Goal: Task Accomplishment & Management: Use online tool/utility

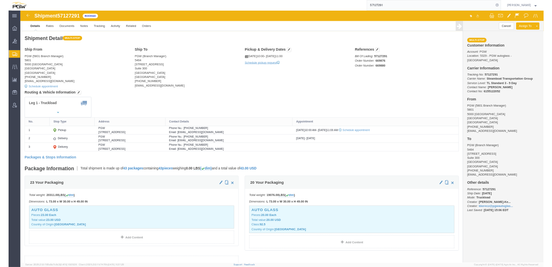
scroll to position [54, 0]
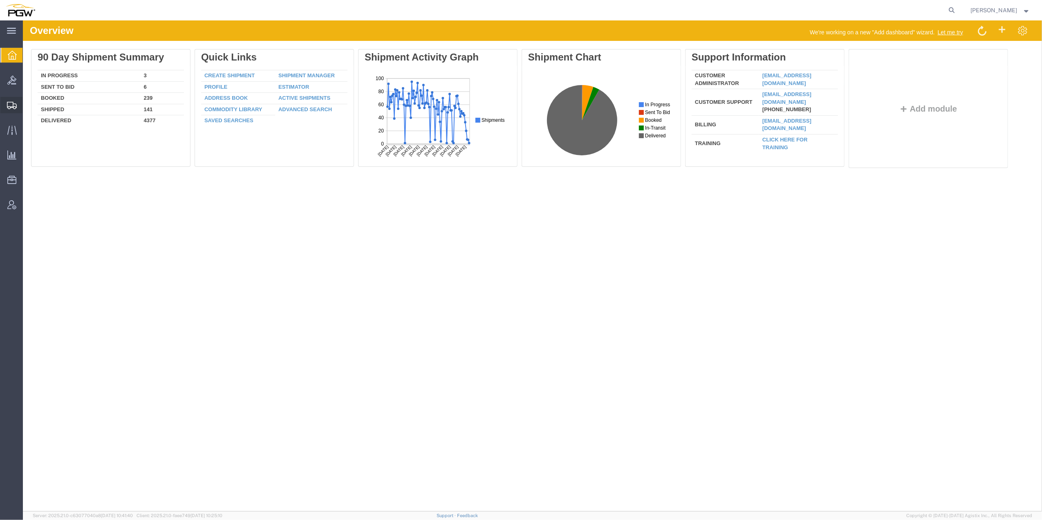
click at [0, 0] on span "Create from Template" at bounding box center [0, 0] width 0 height 0
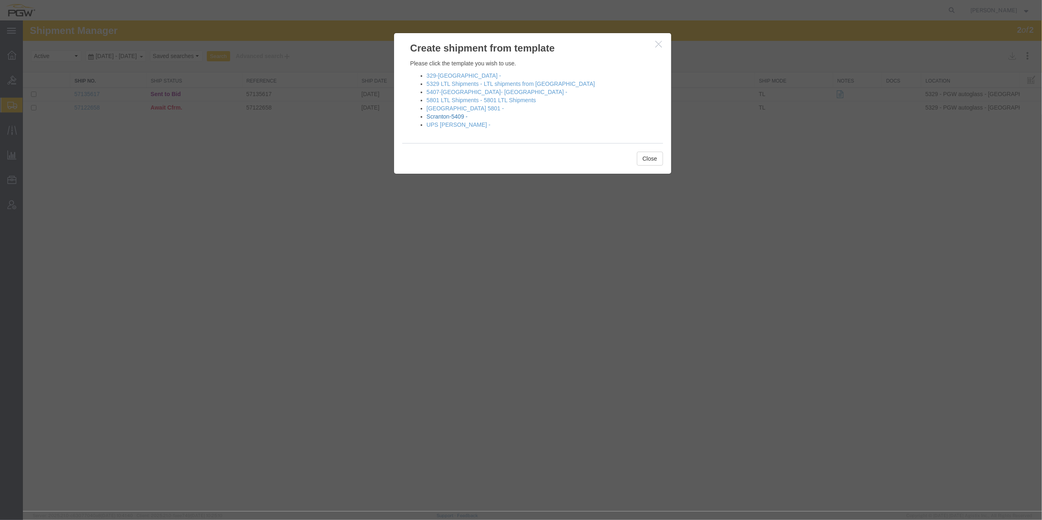
click at [448, 114] on link "Scranton-5409 -" at bounding box center [447, 116] width 41 height 7
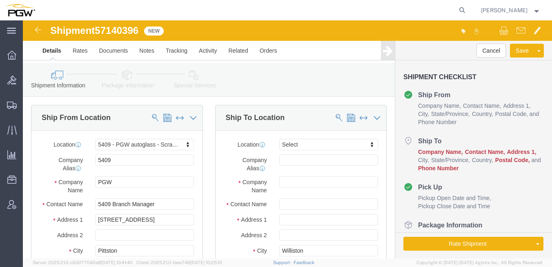
select select "61931"
select select
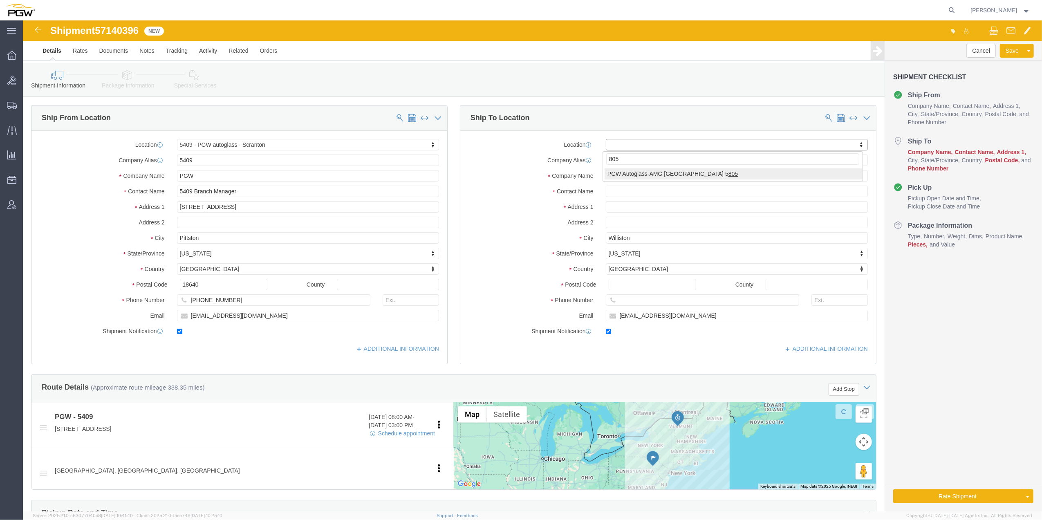
type input "805"
select select "62791"
type input "5805"
type input "PGW Autoglass-AMG [GEOGRAPHIC_DATA] 5805"
type input "[STREET_ADDRESS][PERSON_NAME]"
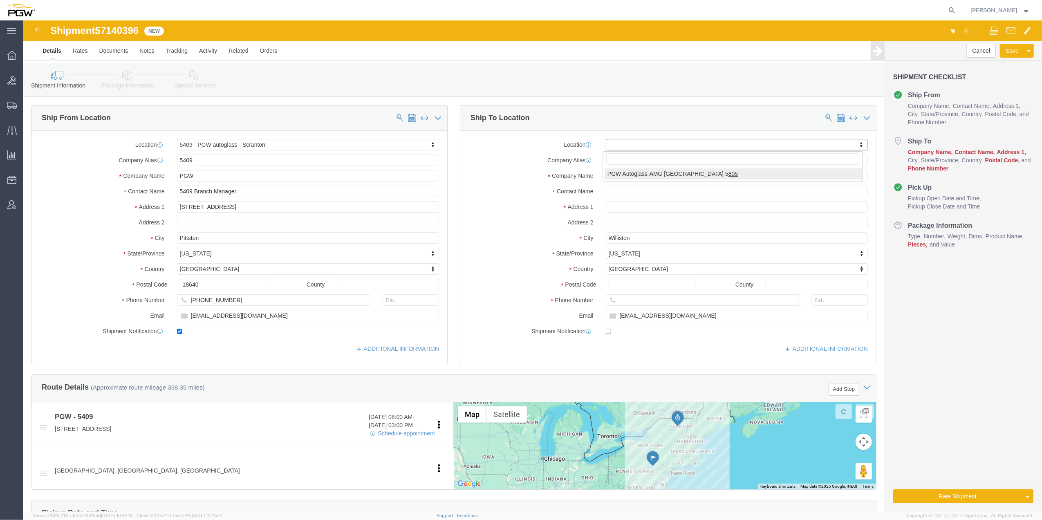
type input "San Antonio"
type input "78219"
type input "[PHONE_NUMBER]"
checkbox input "false"
select select "[GEOGRAPHIC_DATA]"
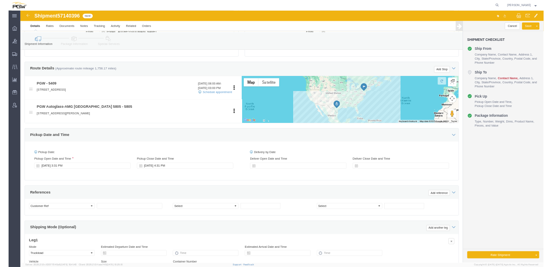
scroll to position [327, 0]
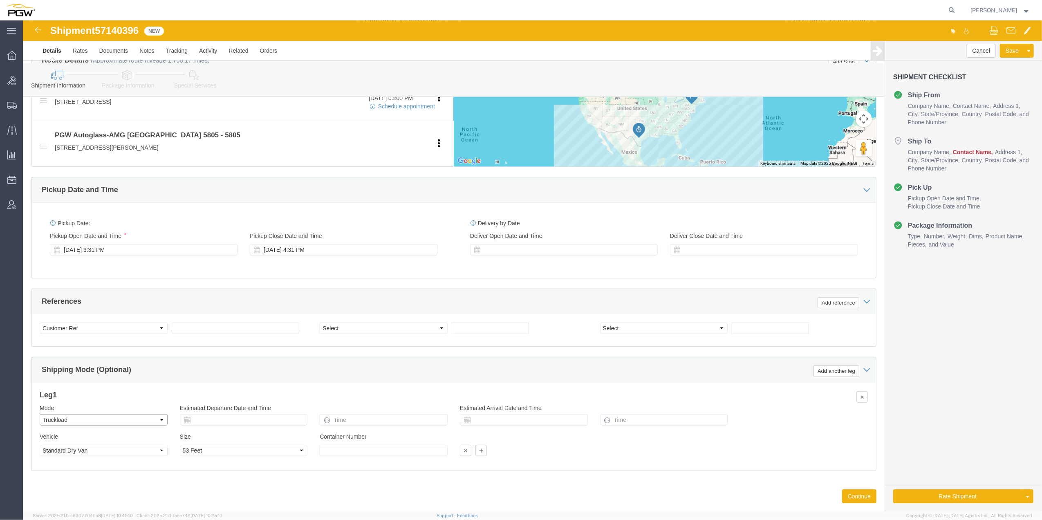
click select "Select Air Less than Truckload Multi-Leg Ocean Freight Rail Small Parcel Truckl…"
select select "LTL"
click select "Select Air Less than Truckload Multi-Leg Ocean Freight Rail Small Parcel Truckl…"
click select "Select Straight Truck"
select select "STTR"
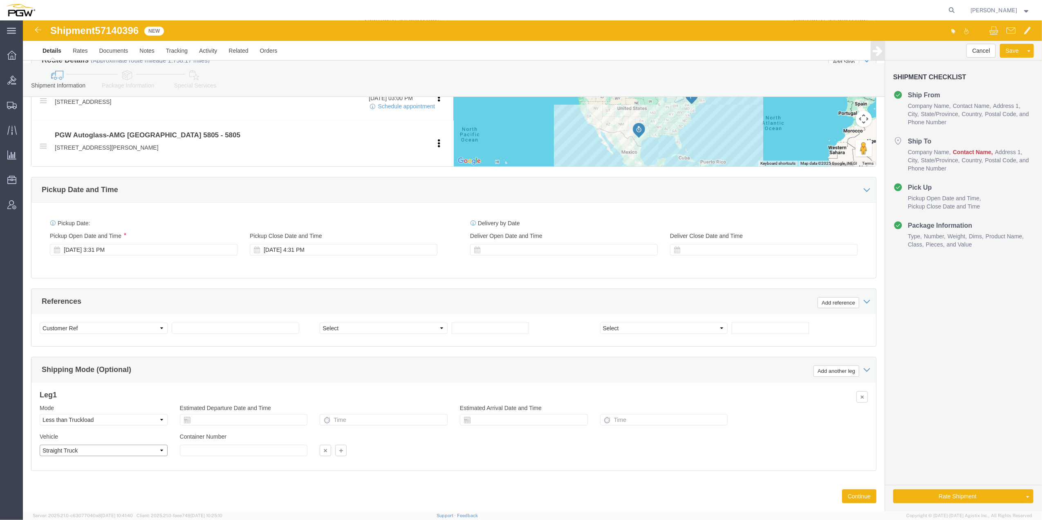
click select "Select Straight Truck"
click select "Select Account Type Activity ID Airline Appointment Number ASN Batch Request # …"
select select "BOL"
click select "Select Account Type Activity ID Airline Appointment Number ASN Batch Request # …"
click span "57140396"
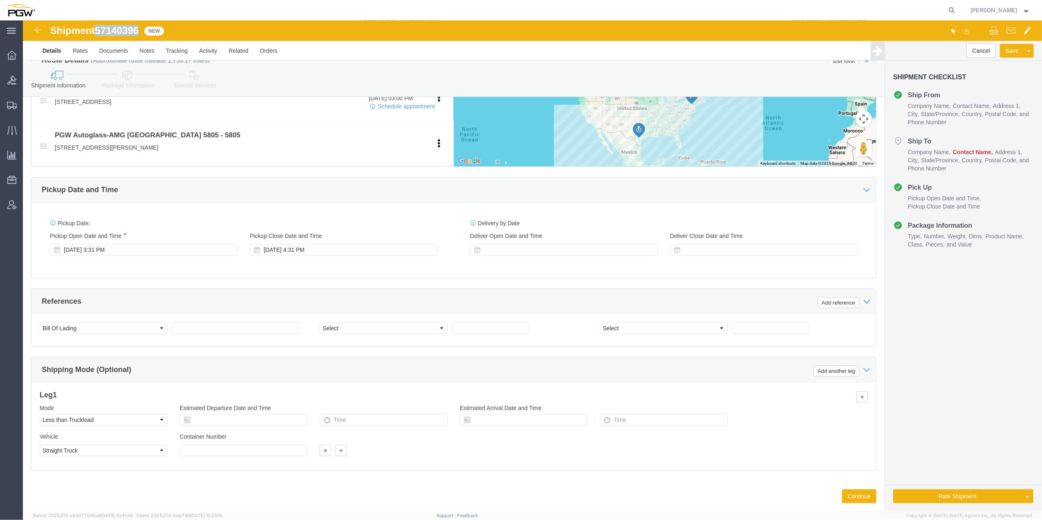
click span "57140396"
copy span "57140396"
click input "text"
paste input "57140396"
type input "57140396"
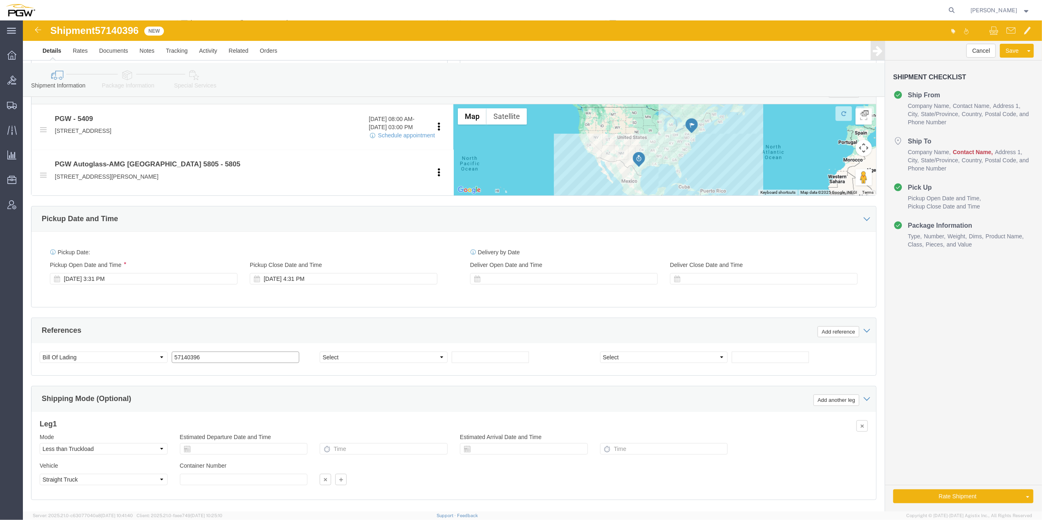
scroll to position [272, 0]
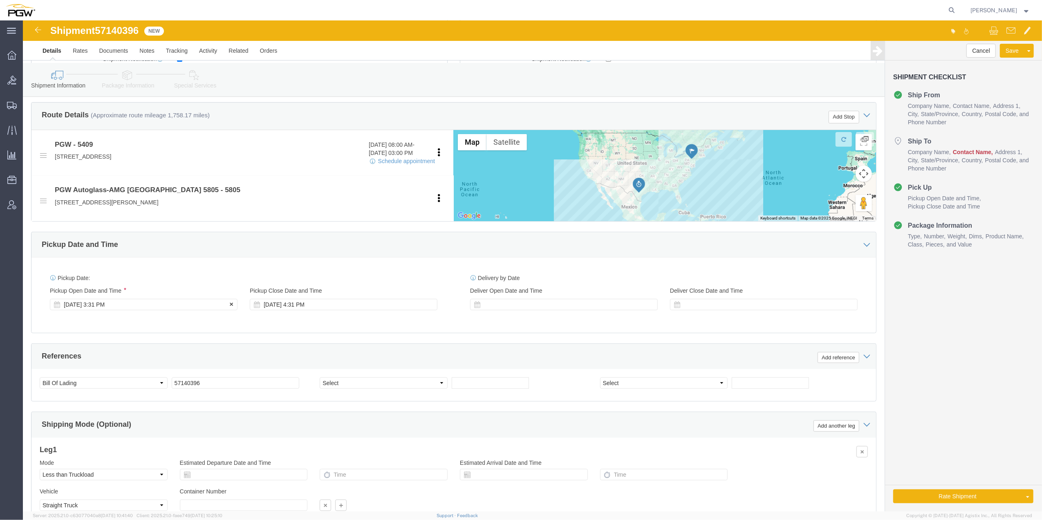
click div "[DATE] 3:31 PM"
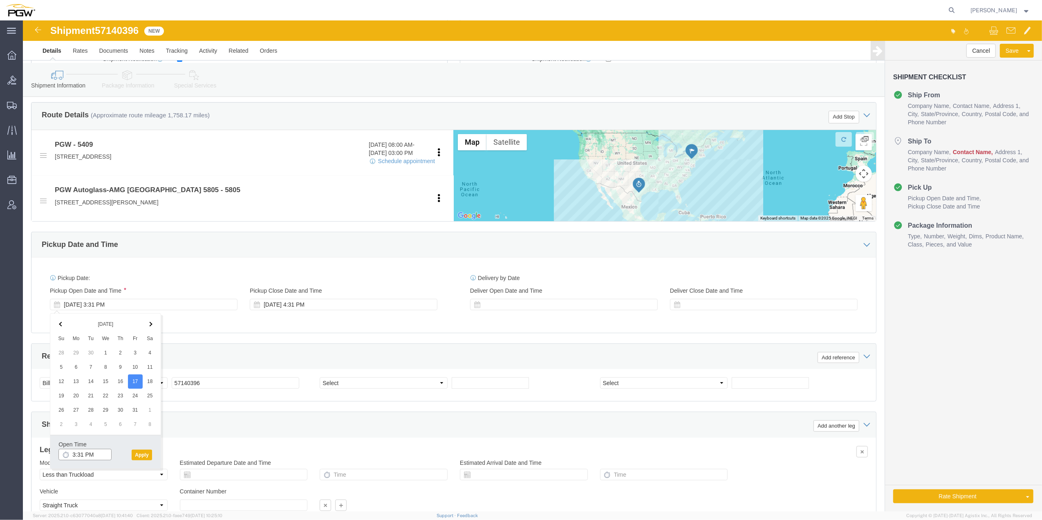
click input "3:31 PM"
click input "9:00 PM"
type input "9:00 AM"
click button "Apply"
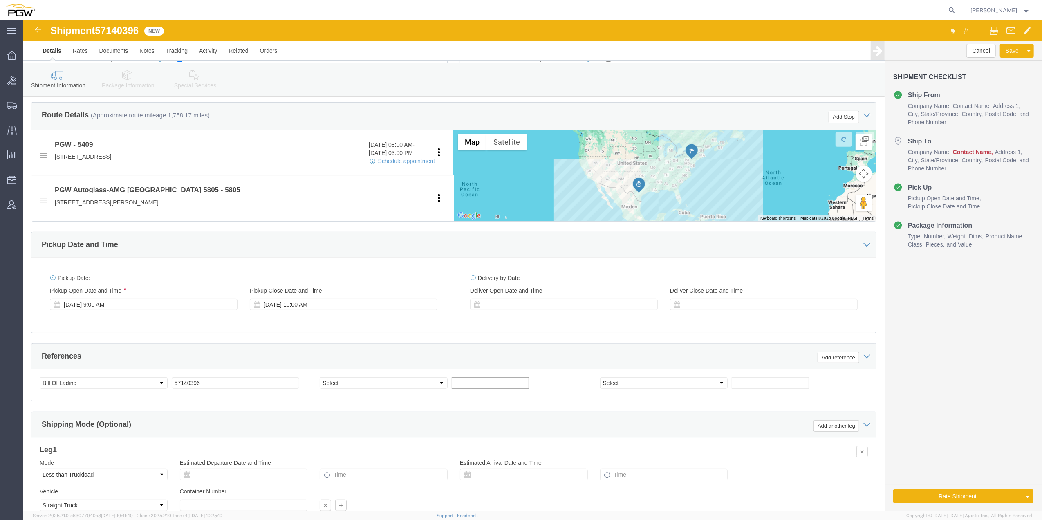
click input "text"
paste input "669988"
type input "669988"
click select "Select Account Type Activity ID Airline Appointment Number ASN Batch Request # …"
select select "ORDERNUM"
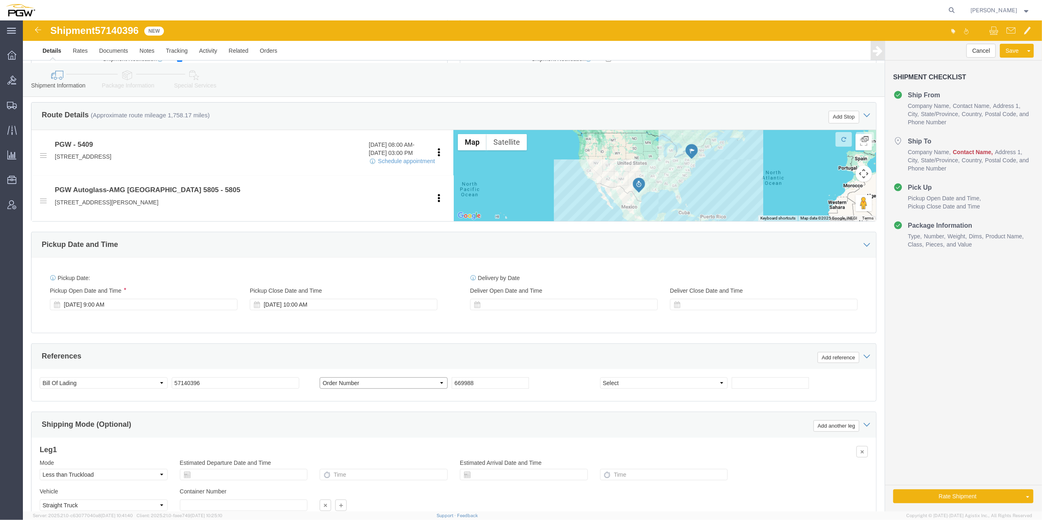
click select "Select Account Type Activity ID Airline Appointment Number ASN Batch Request # …"
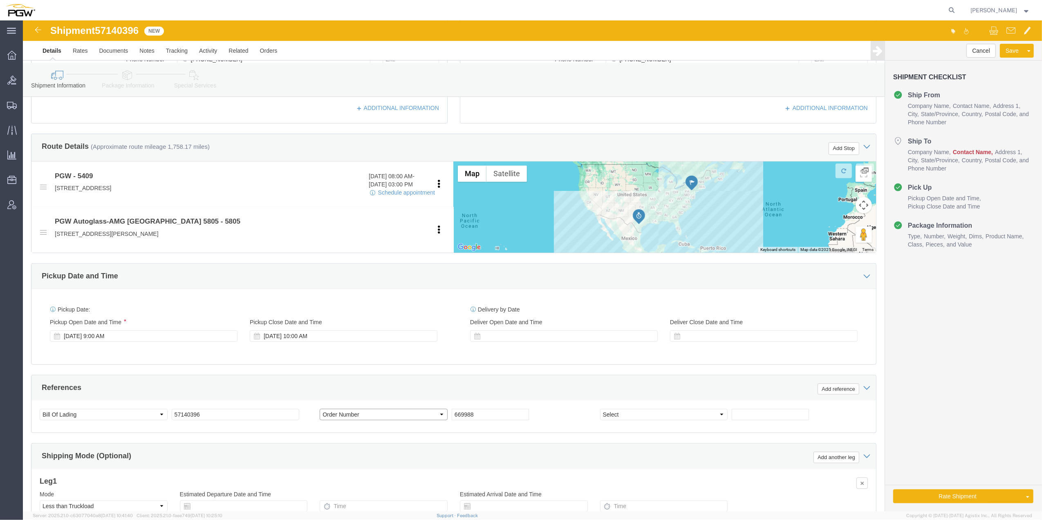
scroll to position [347, 0]
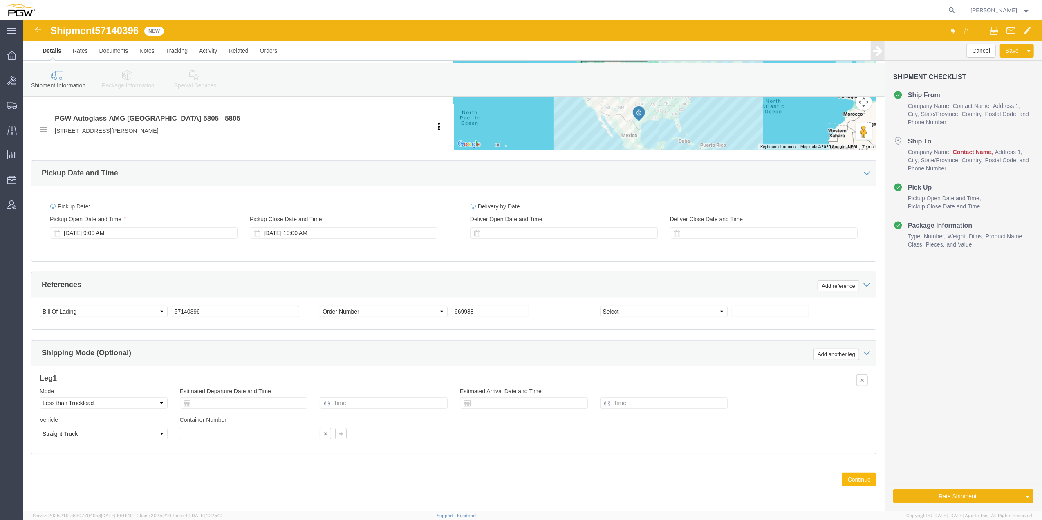
click button "Continue"
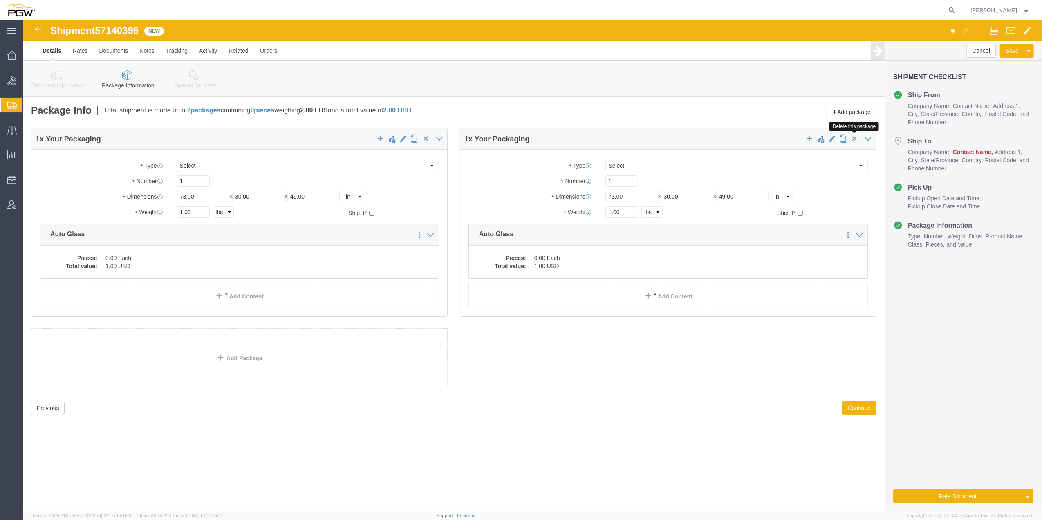
click span "button"
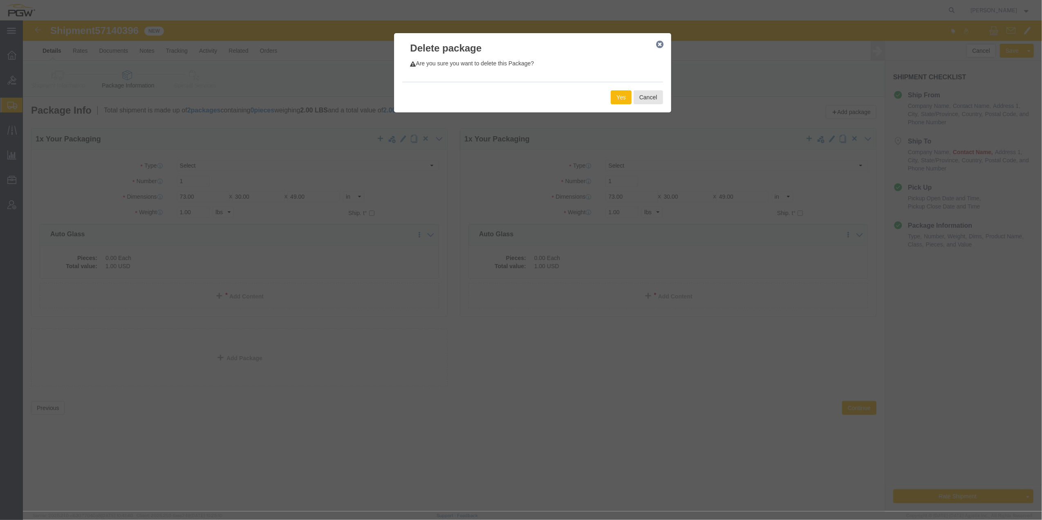
click button "Yes"
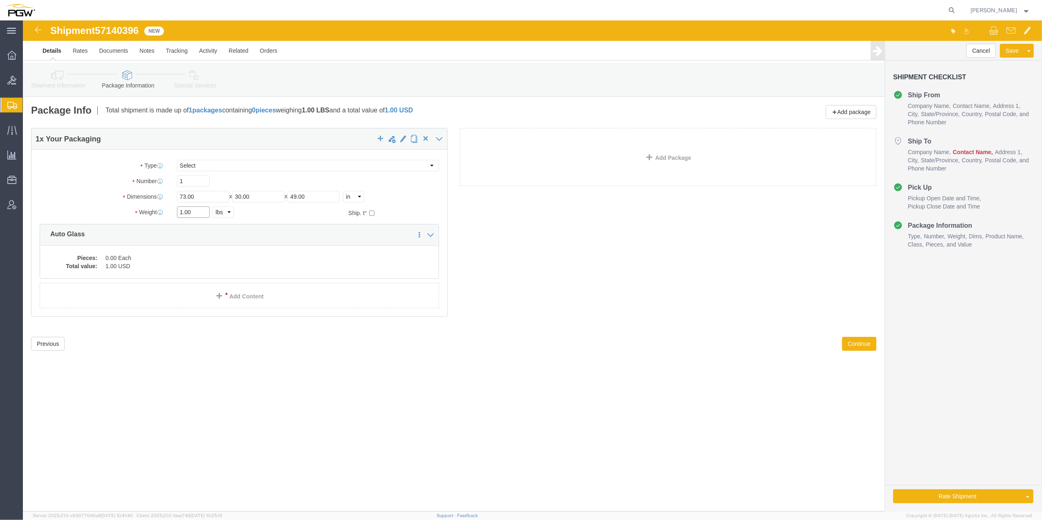
click input "1.00"
type input "756.00"
click dd "0.00 Each"
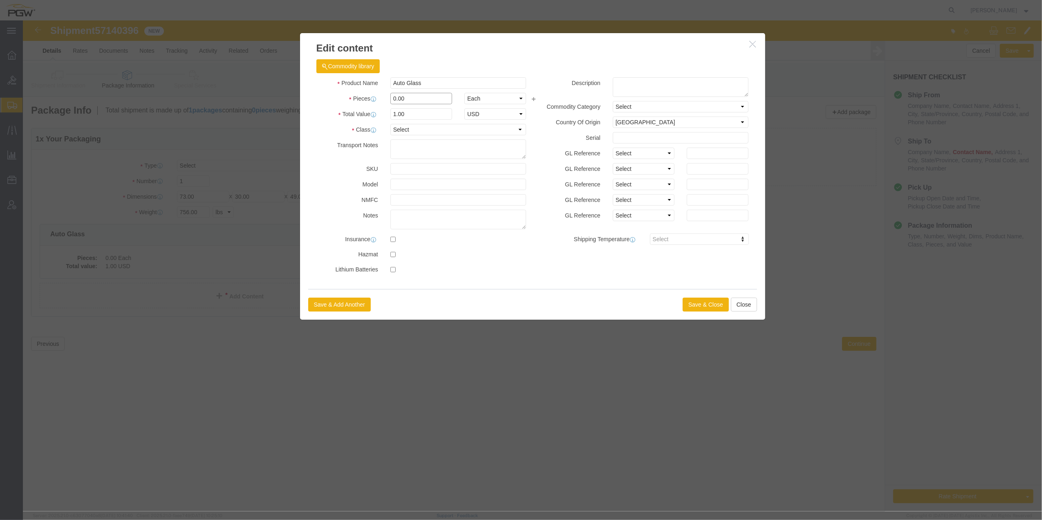
click input "0.00"
type input "1.00"
type input "1"
click div "Save & Add Another Save & Close Close"
click button "Save & Close"
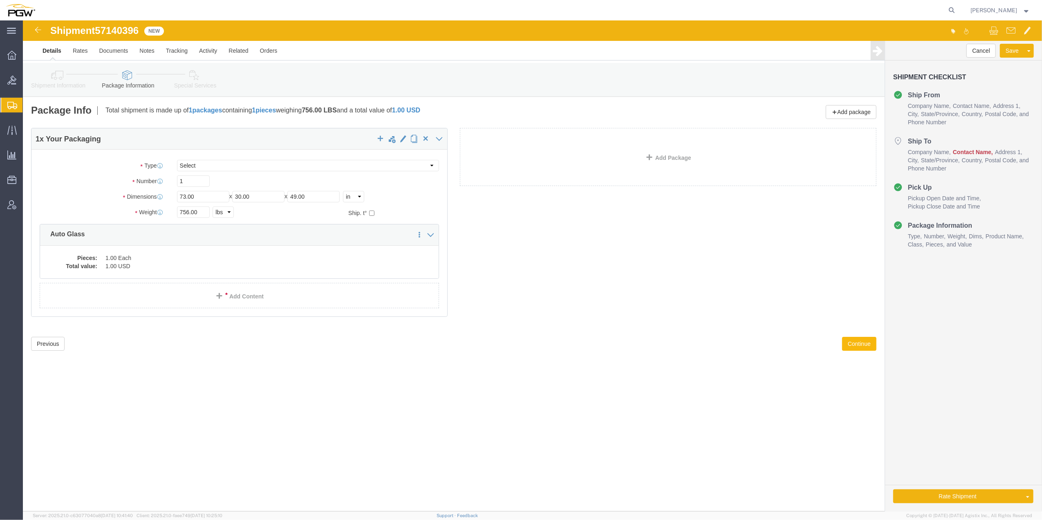
click button "Continue"
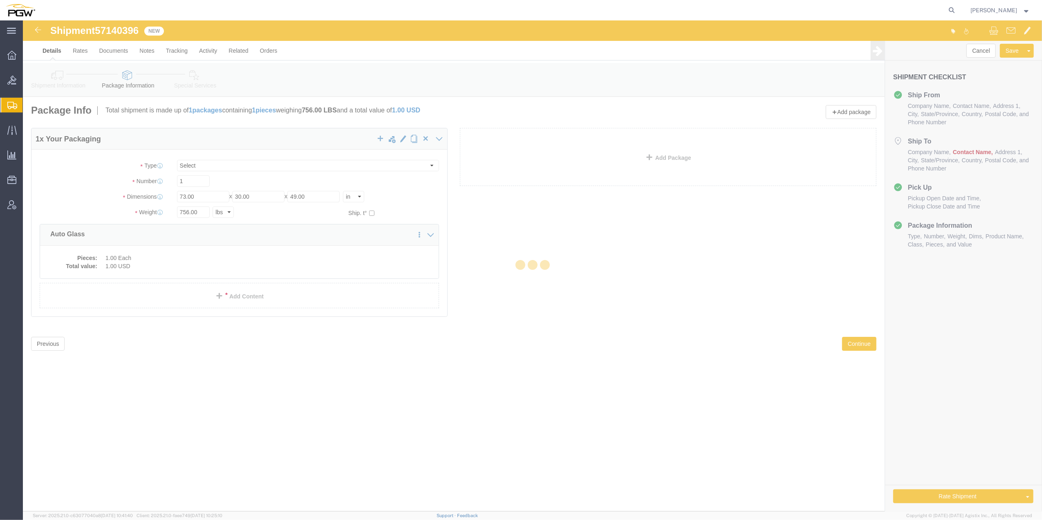
select select
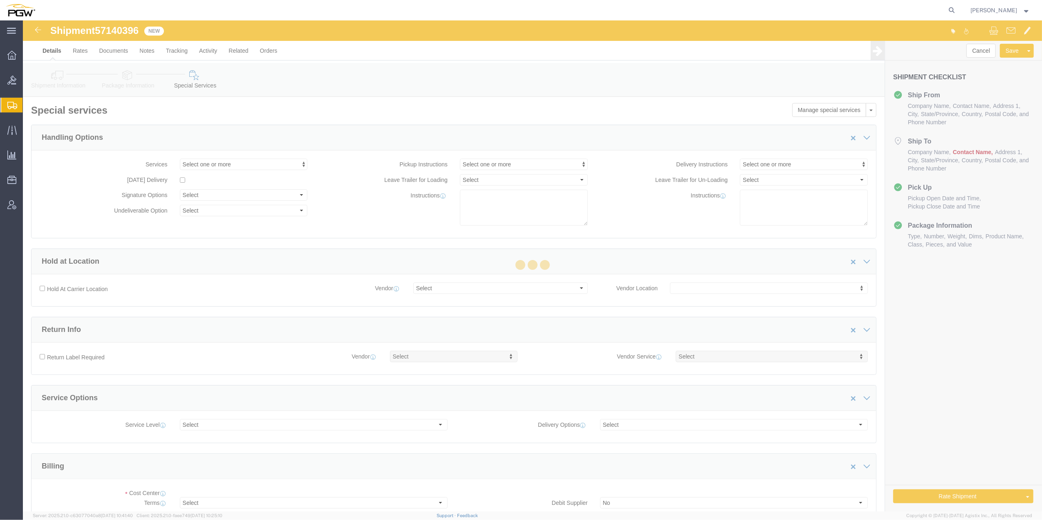
select select "COSTCENTER"
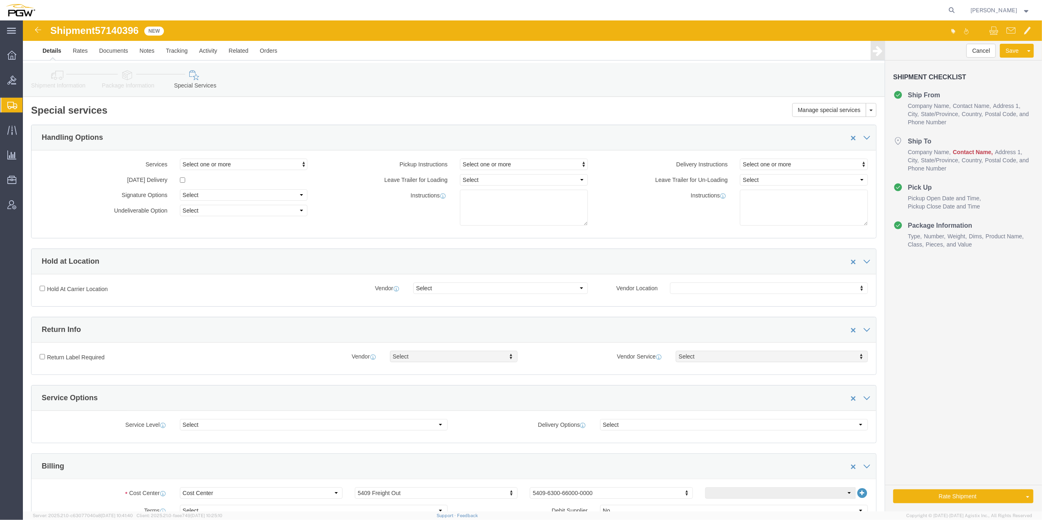
click link "Shipment Information"
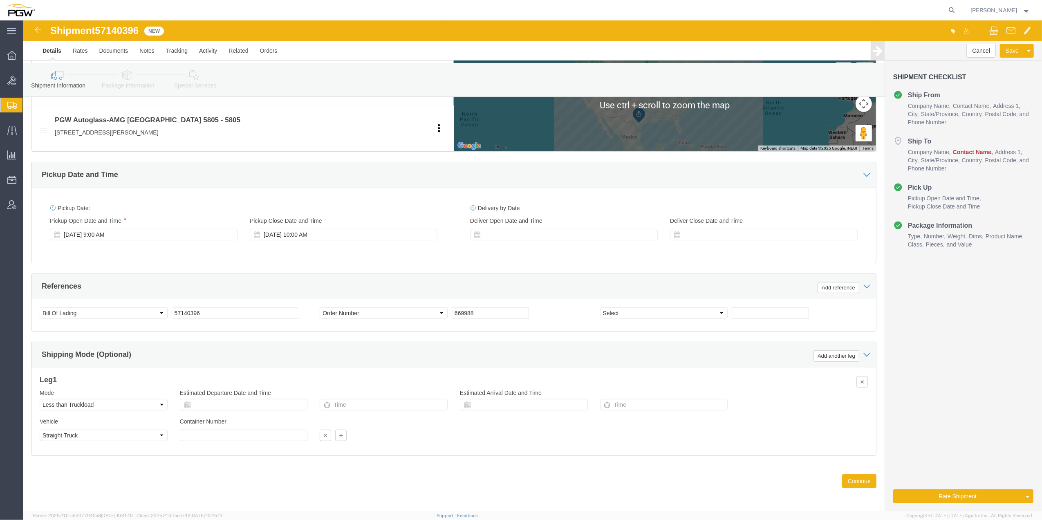
scroll to position [347, 0]
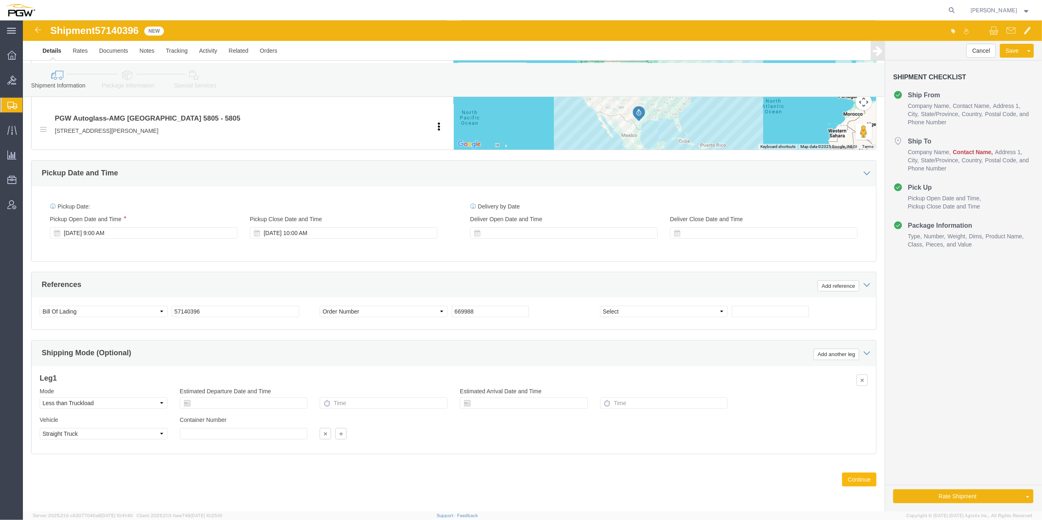
click button "Continue"
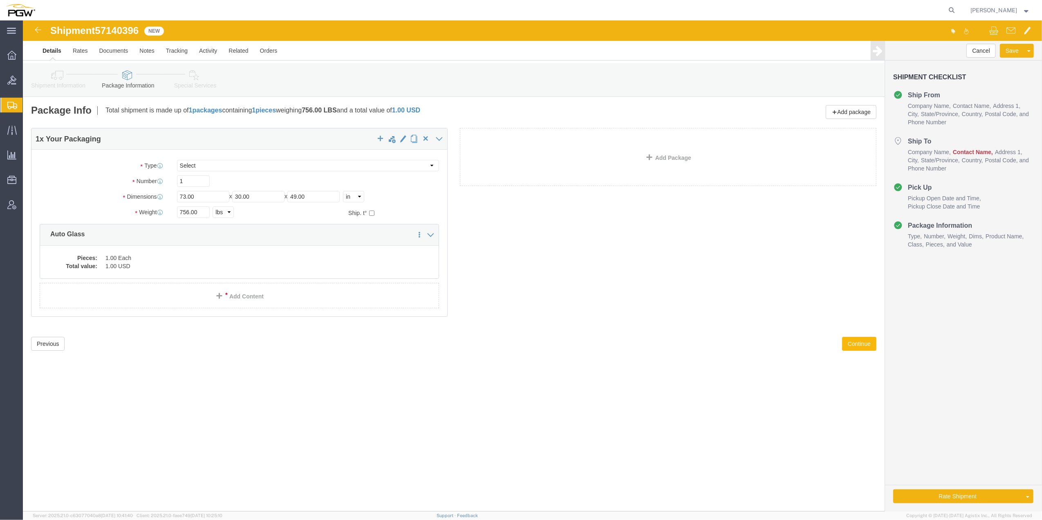
click button "Continue"
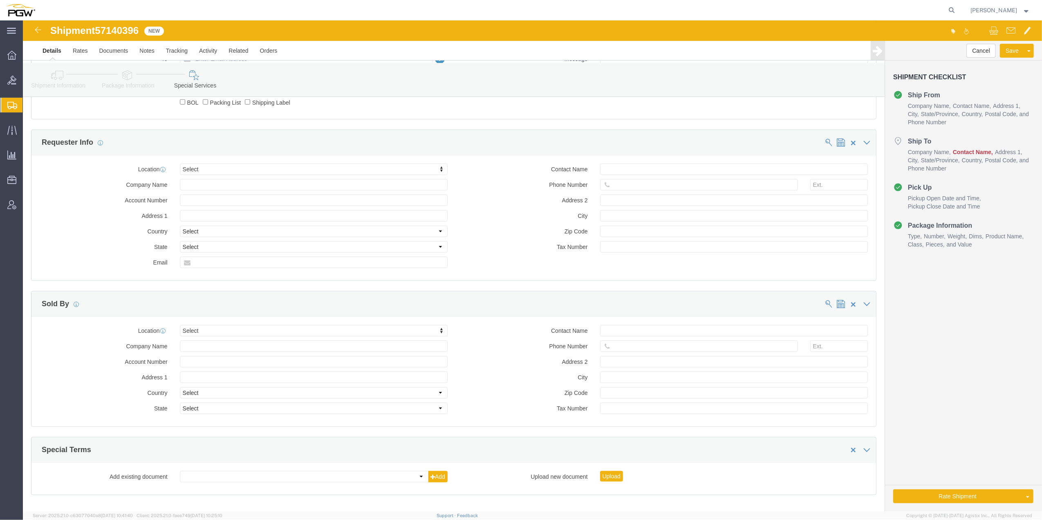
scroll to position [753, 0]
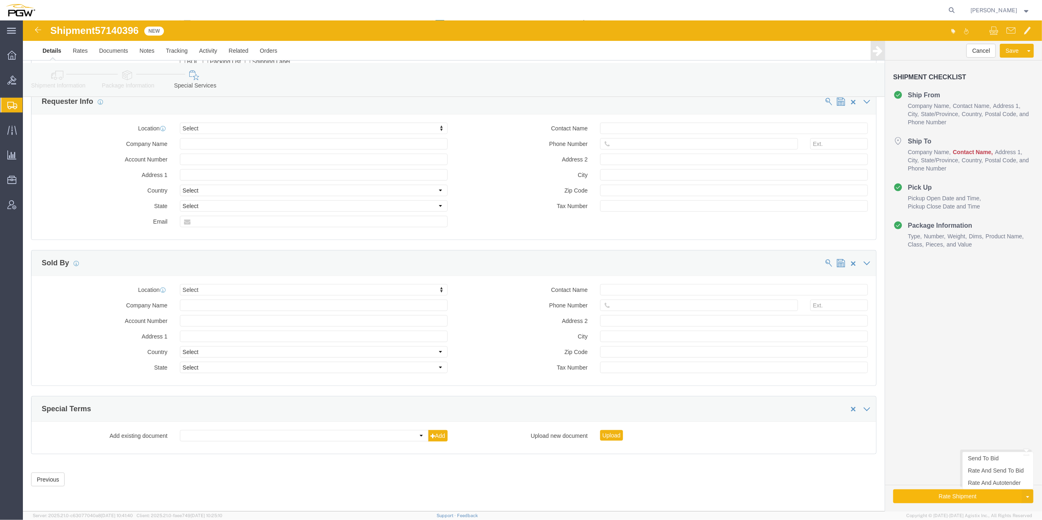
click button "Rate Shipment"
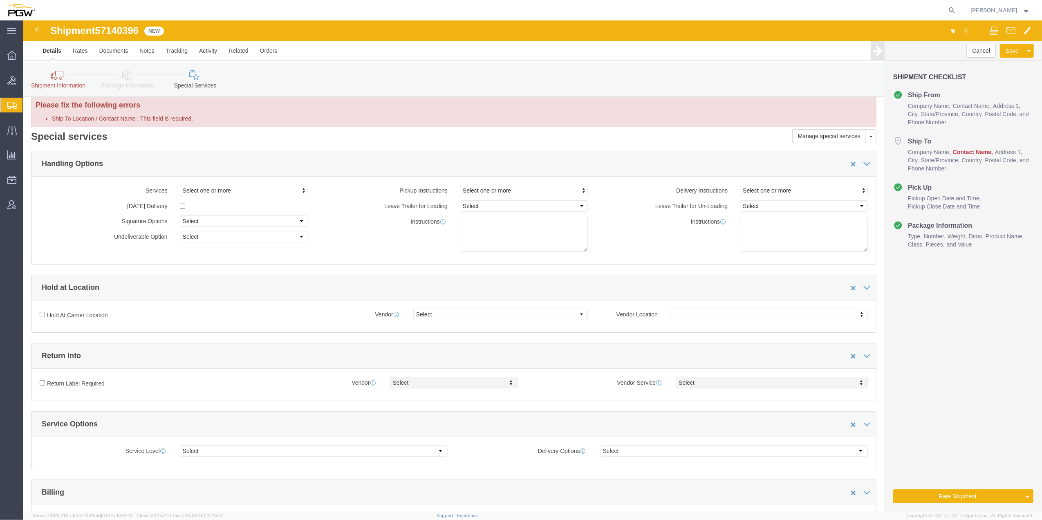
scroll to position [0, 0]
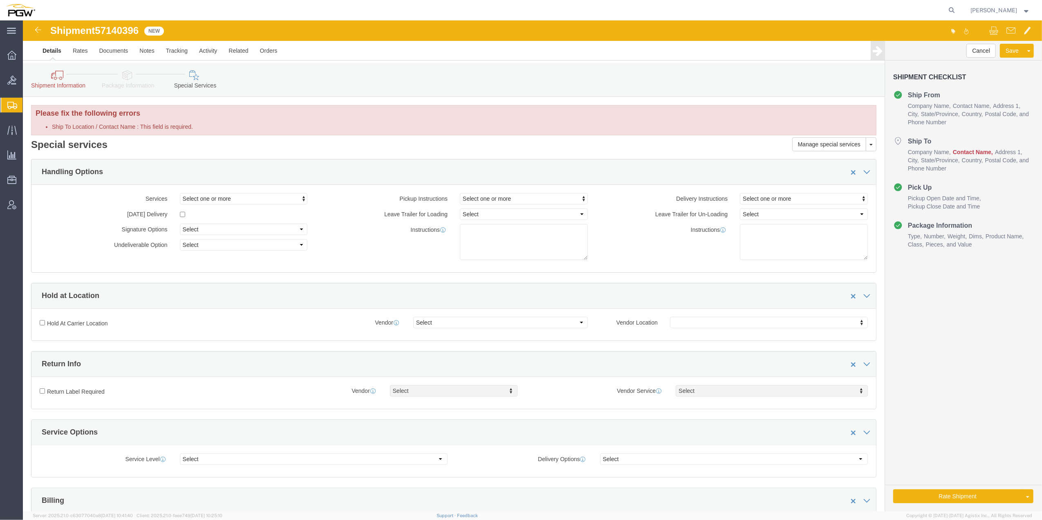
click li "Ship To Location / Contact Name : This field is required."
click icon
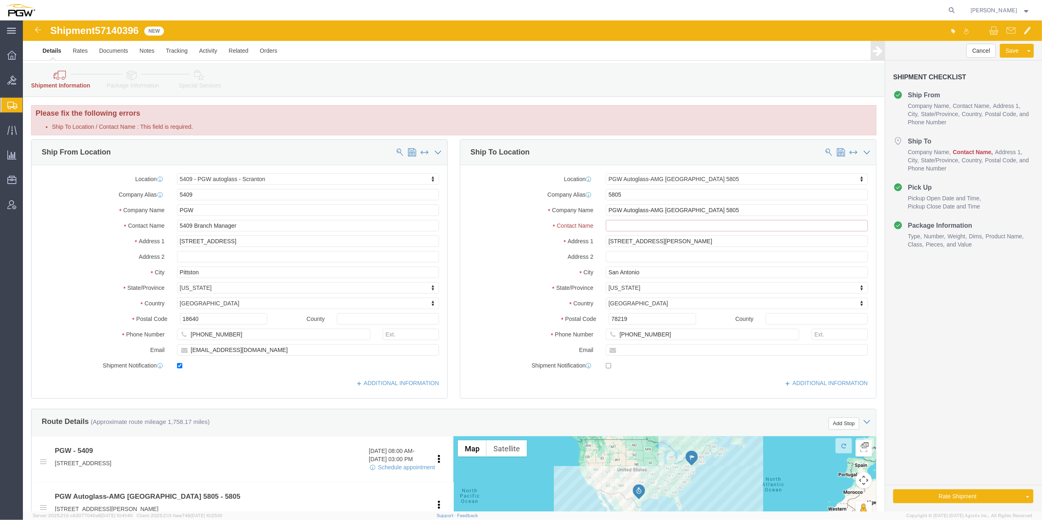
click input "Ship To Location / Contact Name : This field is required."
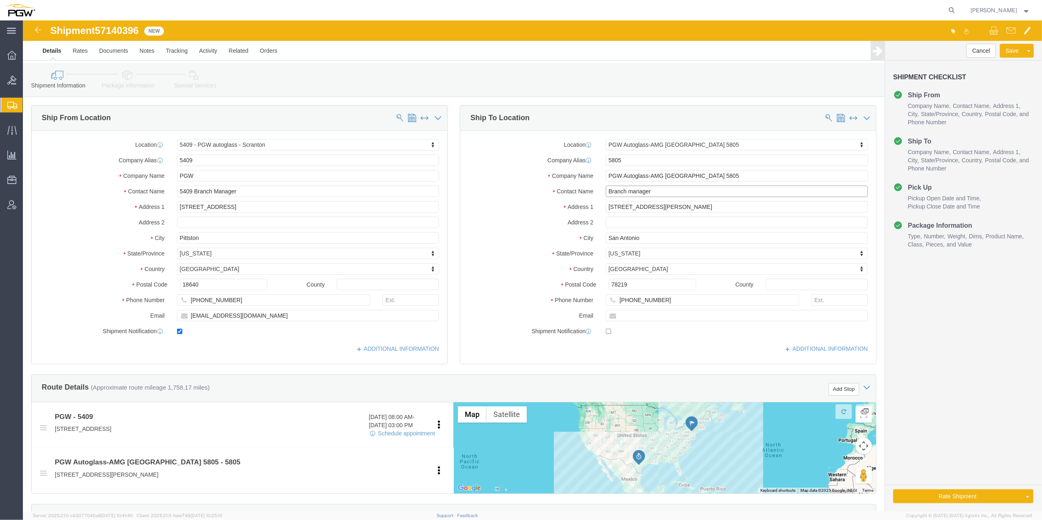
type input "Branch manager"
click div "Cancel Save Assign To Clone Shipment Save As Template Shipment Checklist Ship F…"
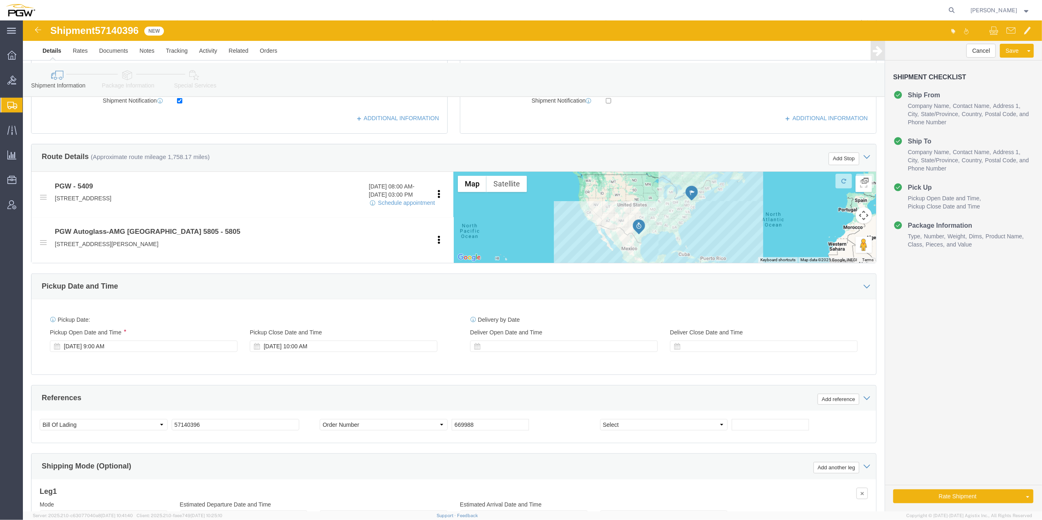
scroll to position [347, 0]
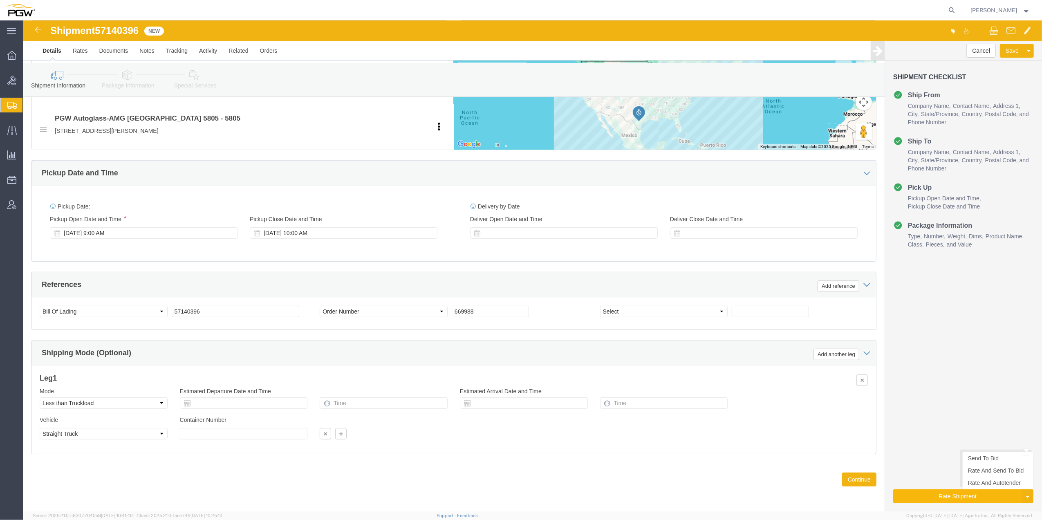
click button "Rate Shipment"
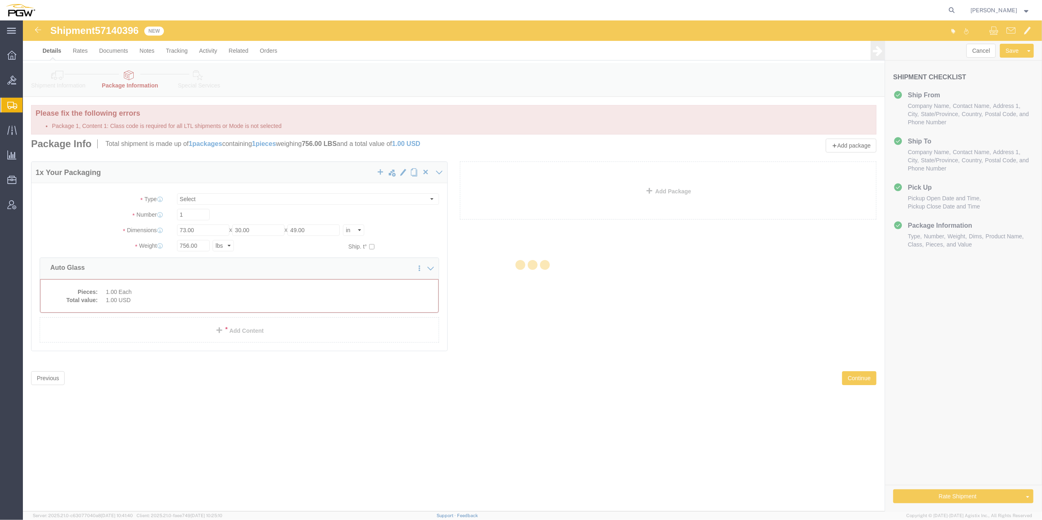
scroll to position [0, 0]
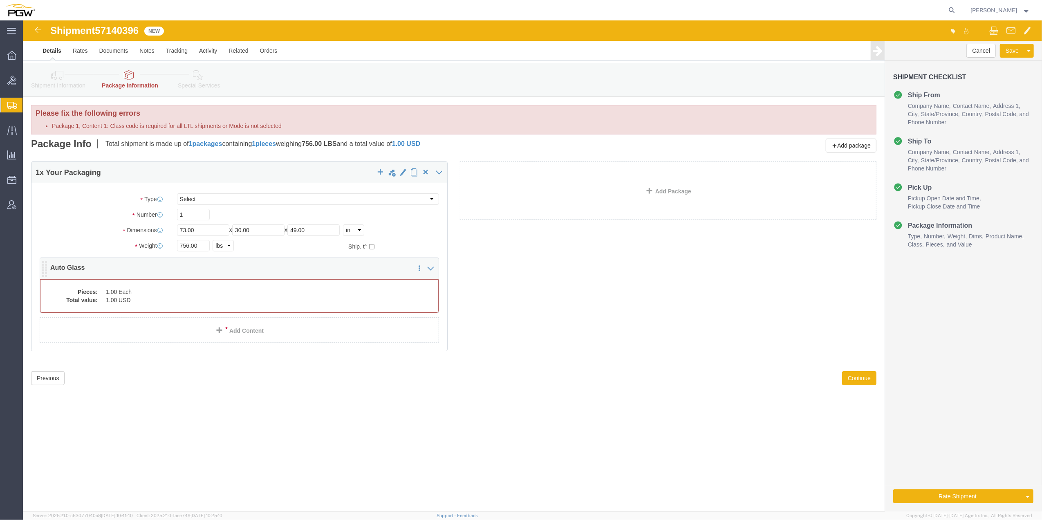
click dd "1.00 USD"
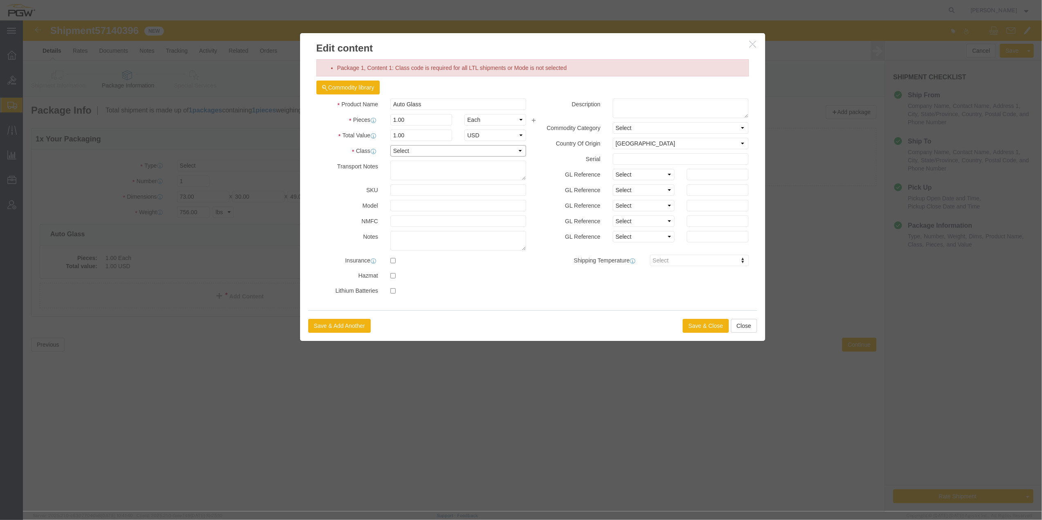
click select "Select 50 55 60 65 70 85 92.5 100 125 175 250 300 400"
select select "92.5"
click select "Select 50 55 60 65 70 85 92.5 100 125 175 250 300 400"
click div "Save & Add Another Save & Close Close"
click button "Save & Close"
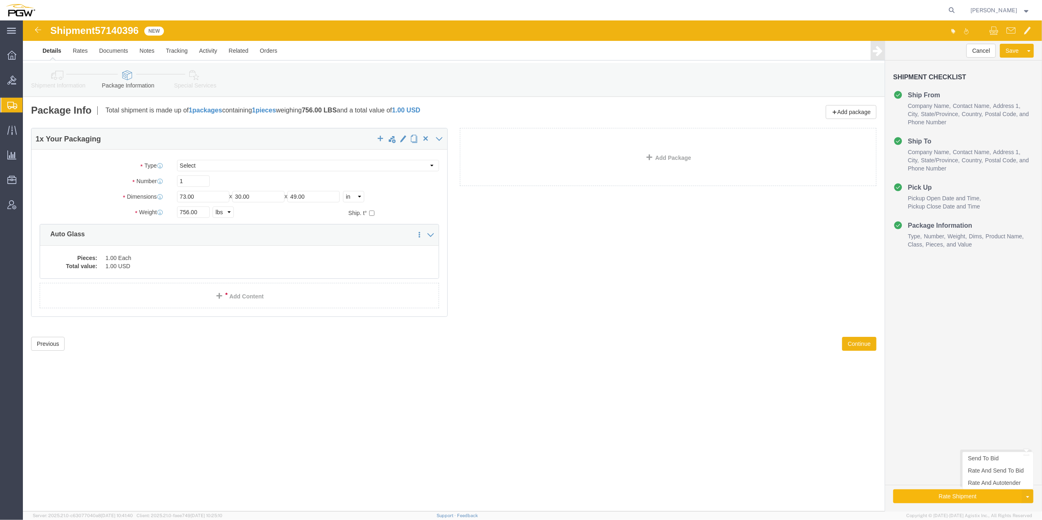
click button "Rate Shipment"
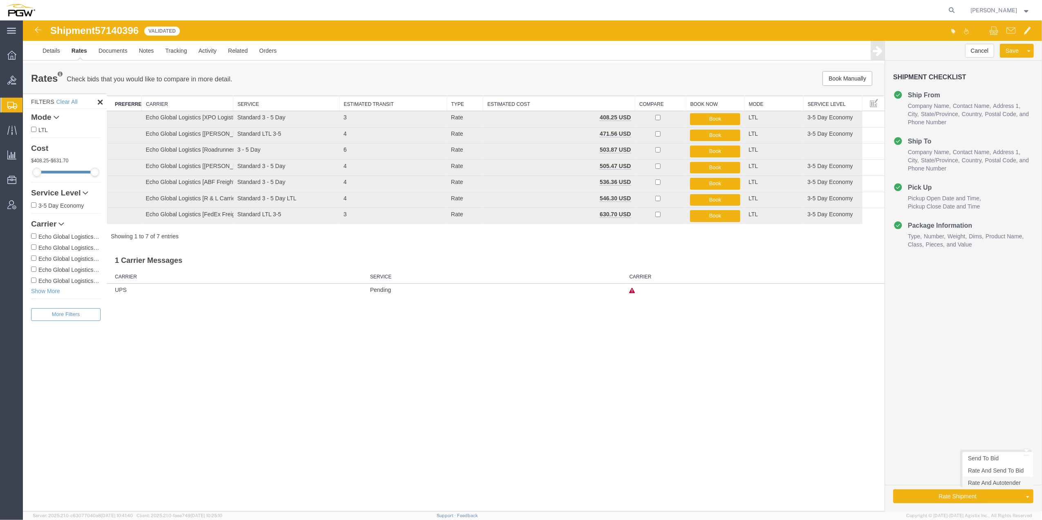
click at [981, 488] on link "Rate And Autotender" at bounding box center [997, 482] width 71 height 12
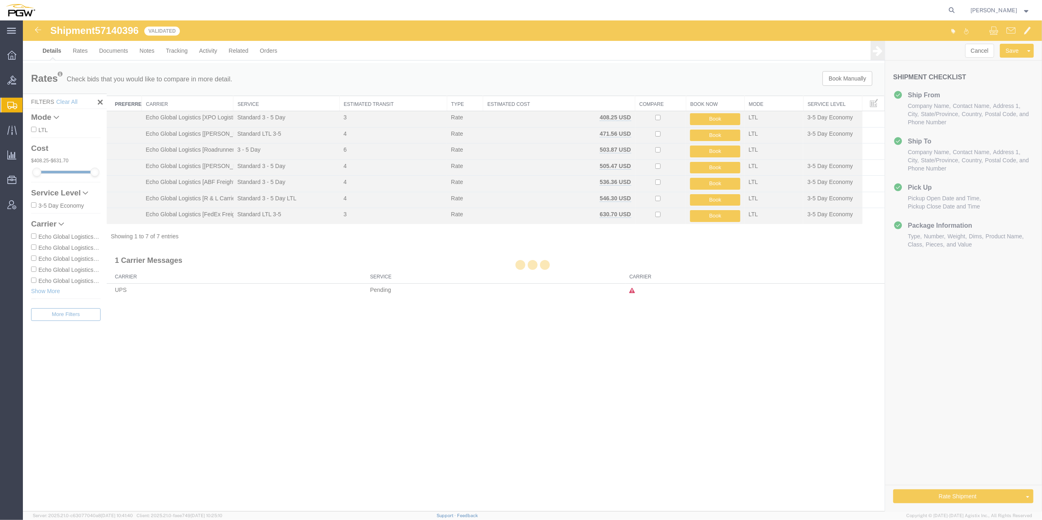
select select "61931"
select select "62791"
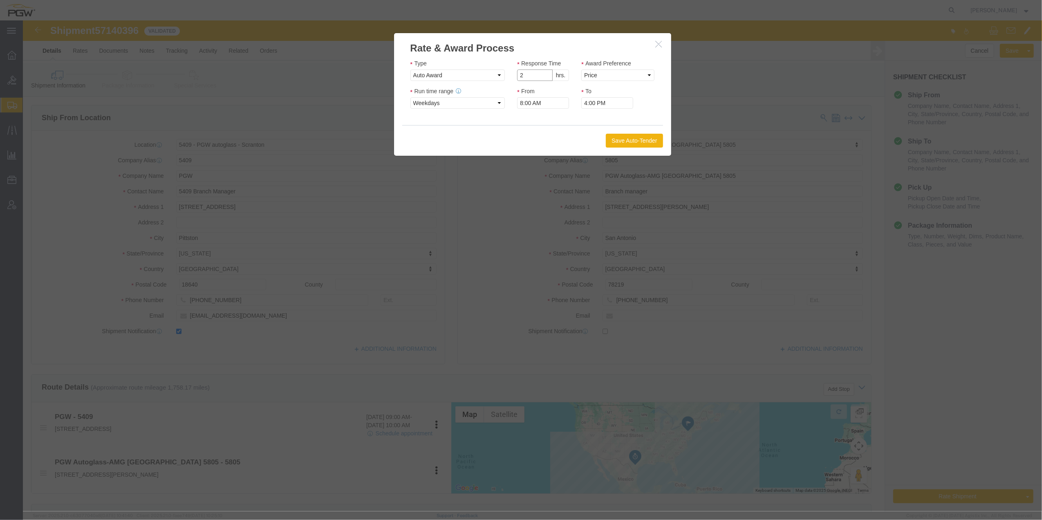
type input "2"
click input "2"
click select "Price Carrier Rank"
select select "LANE_RANK"
click select "Price Carrier Rank"
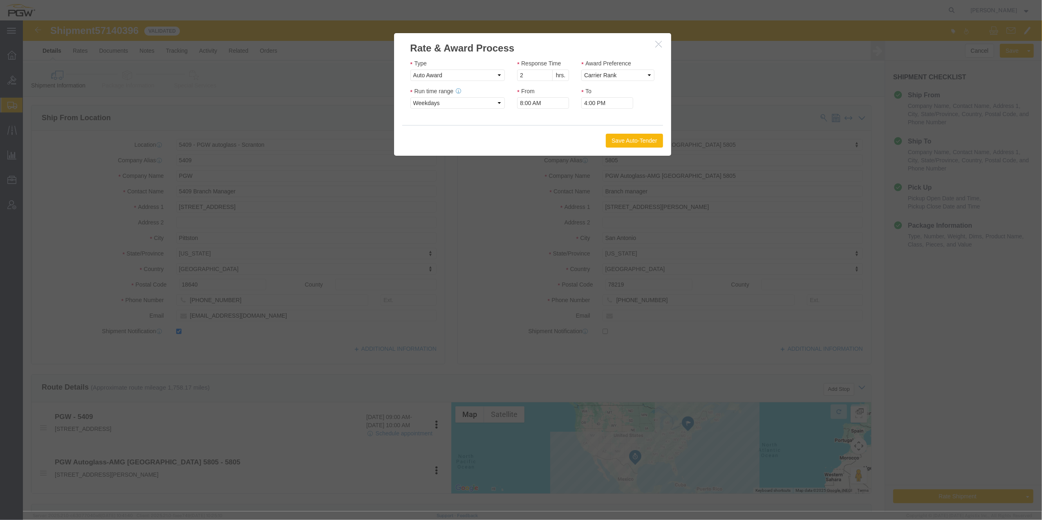
click button "Save Auto-Tender"
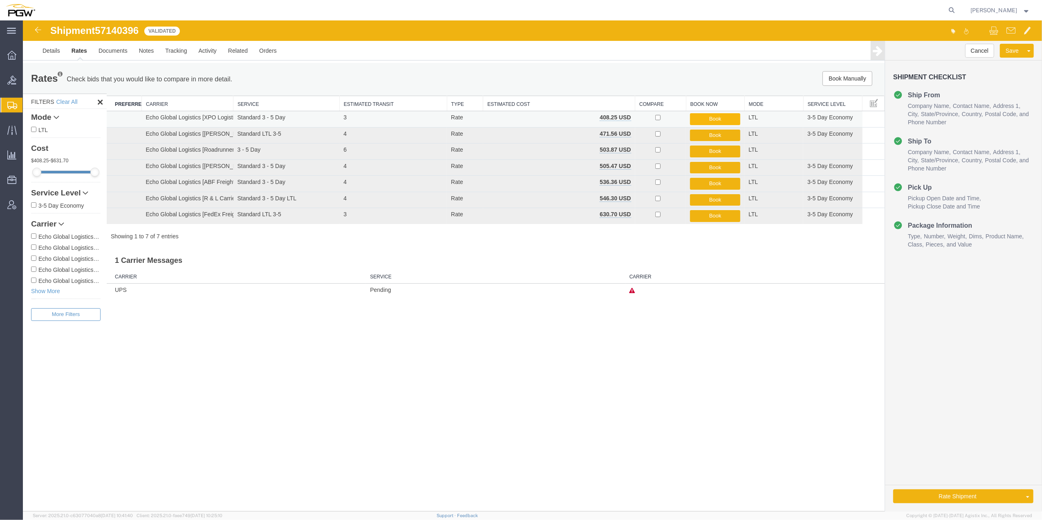
click at [707, 121] on button "Book" at bounding box center [715, 119] width 50 height 12
click at [827, 387] on div "Shipment 57140396 7 of 7 Validated Details Rates Documents Notes Tracking Activ…" at bounding box center [532, 265] width 1019 height 491
click at [713, 116] on button "Book" at bounding box center [715, 119] width 50 height 12
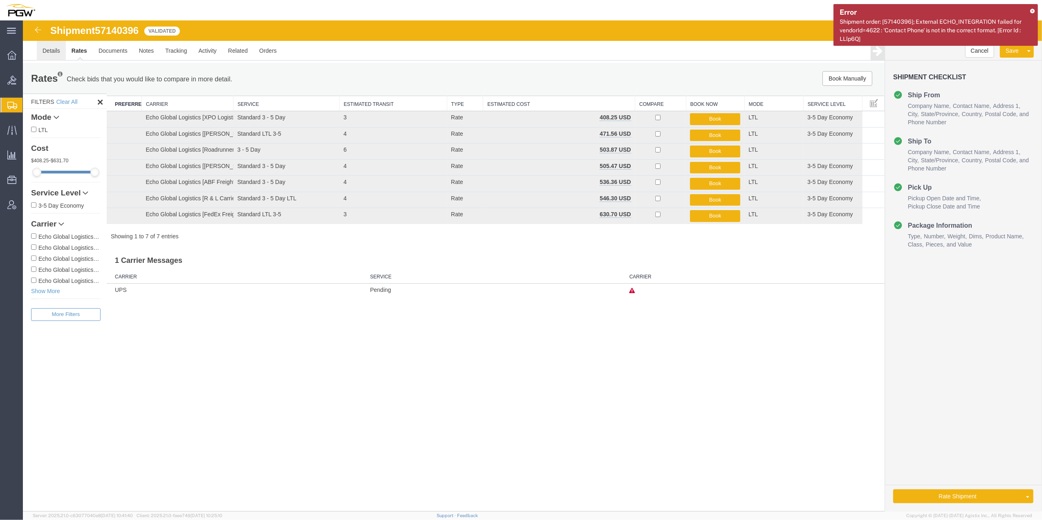
click at [46, 43] on link "Details" at bounding box center [51, 51] width 29 height 20
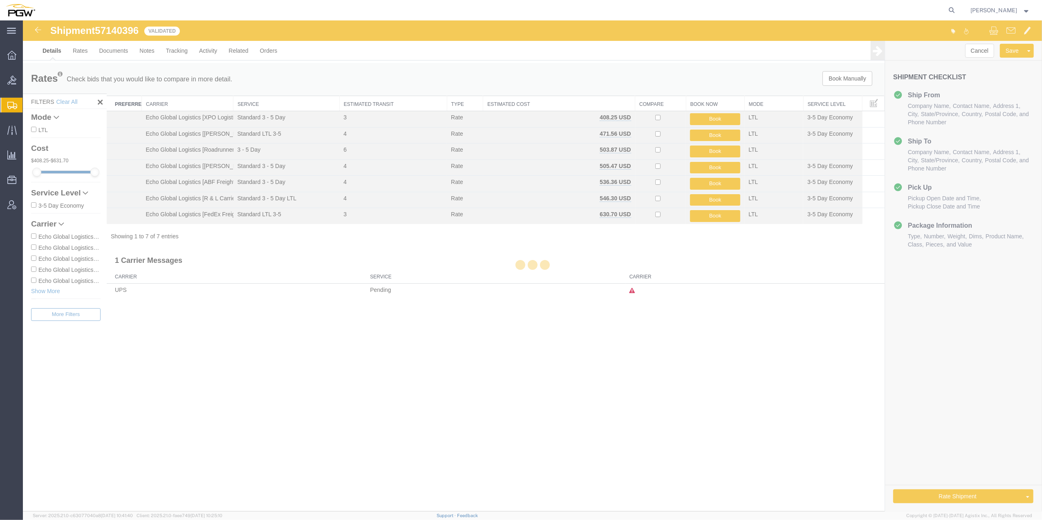
select select "61931"
select select "62791"
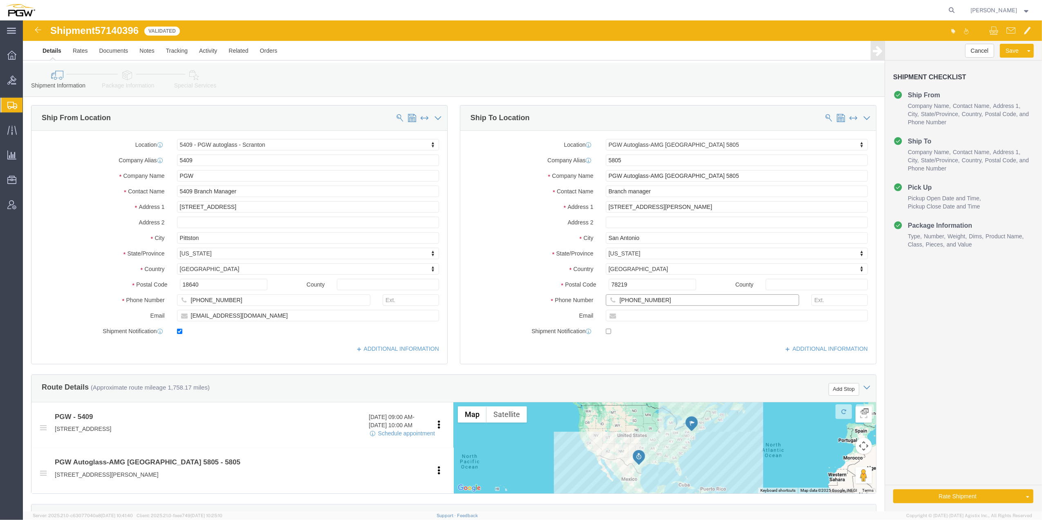
click input "[PHONE_NUMBER]"
type input "[PHONE_NUMBER]"
click button "Rate Shipment"
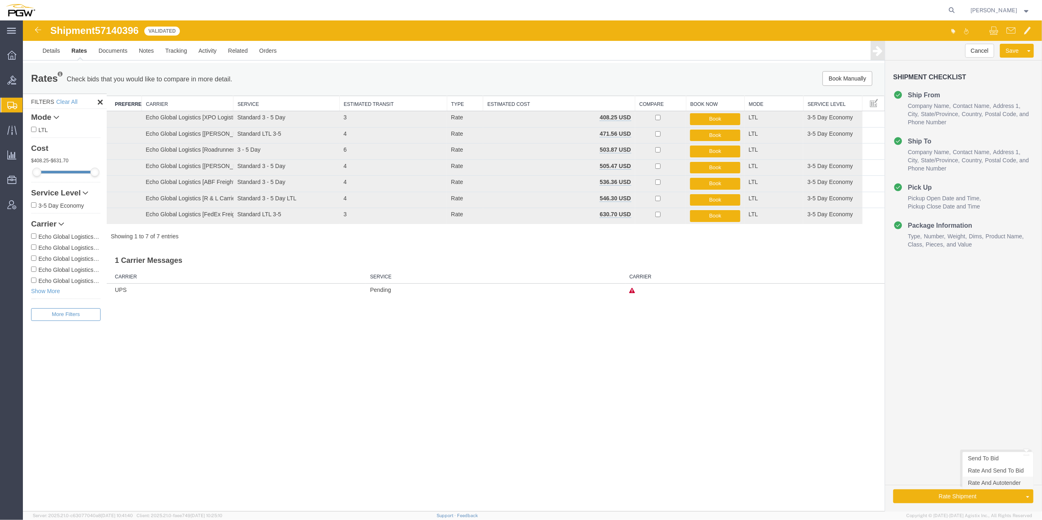
click at [974, 485] on link "Rate And Autotender" at bounding box center [997, 482] width 71 height 12
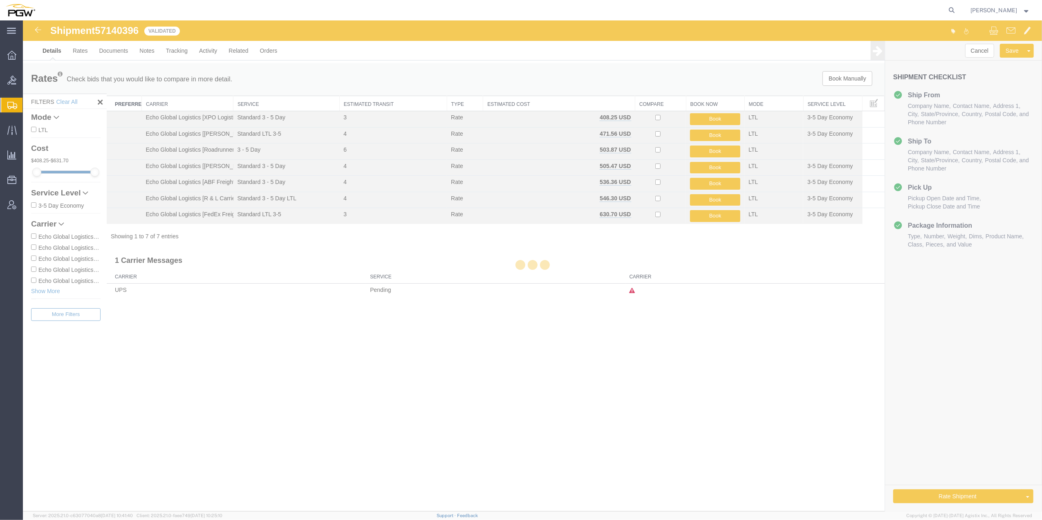
select select "61931"
select select "62791"
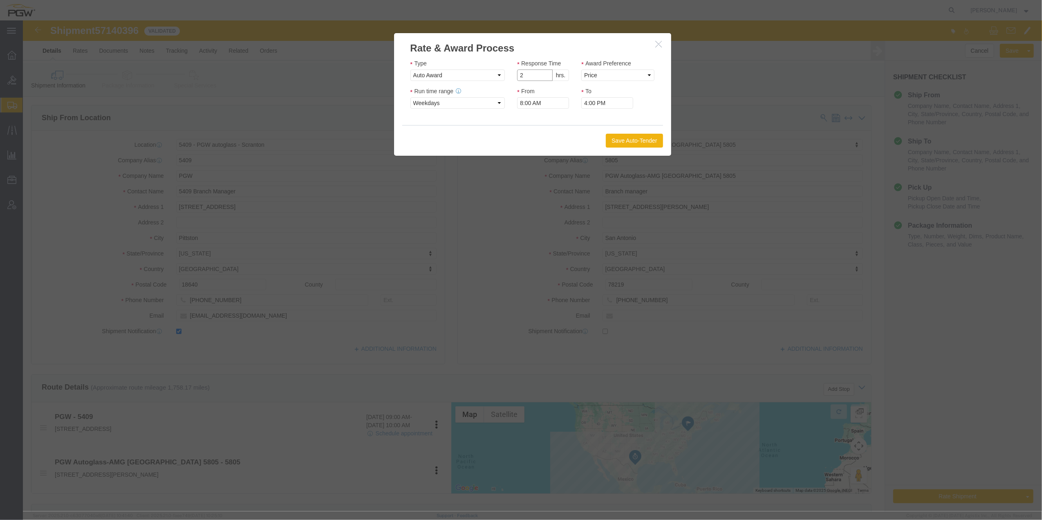
type input "2"
click input "2"
click select "Price Carrier Rank"
select select "LANE_RANK"
click select "Price Carrier Rank"
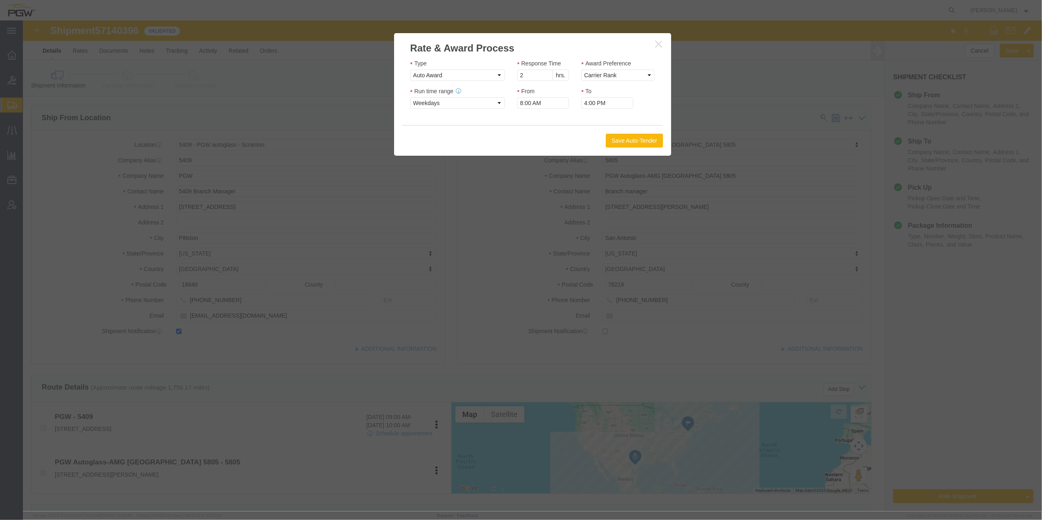
click button "Save Auto-Tender"
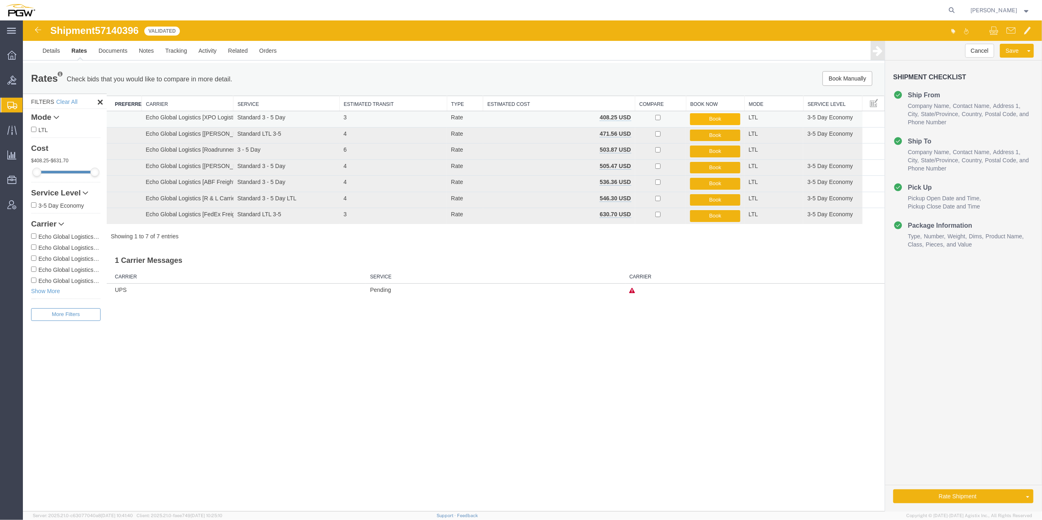
click at [705, 118] on button "Book" at bounding box center [715, 119] width 50 height 12
